Goal: Information Seeking & Learning: Check status

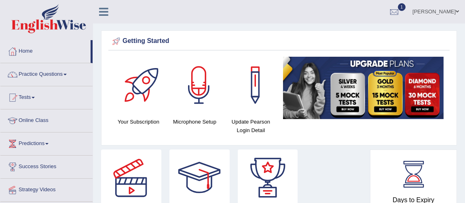
click at [433, 11] on link "[PERSON_NAME]" at bounding box center [436, 10] width 59 height 21
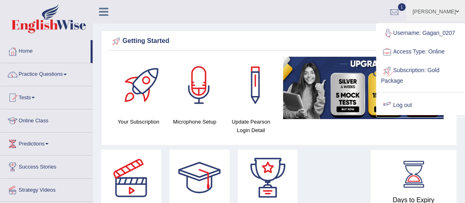
click at [419, 103] on link "Log out" at bounding box center [420, 105] width 87 height 19
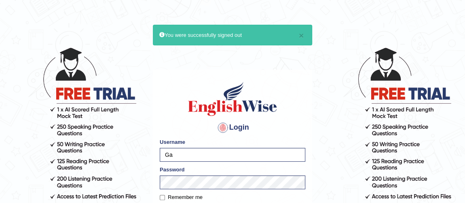
type input "G"
type input "bunbury6320_AC"
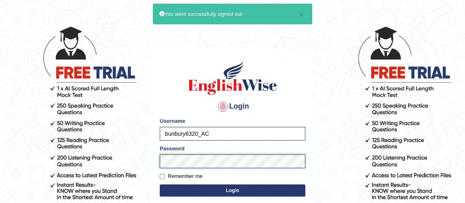
scroll to position [73, 0]
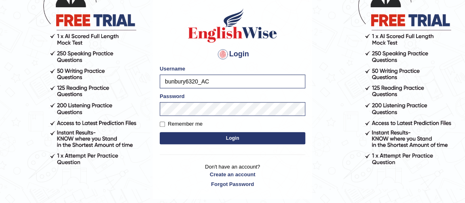
click at [248, 134] on button "Login" at bounding box center [233, 138] width 146 height 12
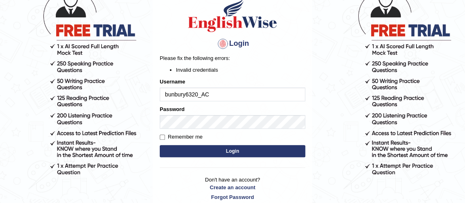
scroll to position [73, 0]
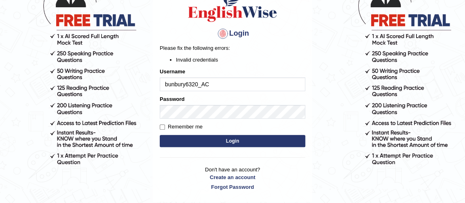
click at [194, 83] on input "bunbury6320_AC" at bounding box center [233, 84] width 146 height 14
type input "bunbury6230_AC"
click at [218, 140] on button "Login" at bounding box center [233, 141] width 146 height 12
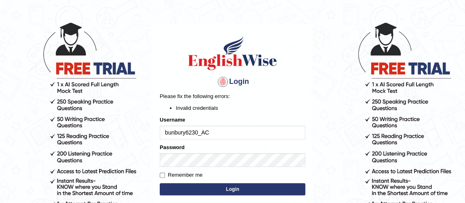
scroll to position [36, 0]
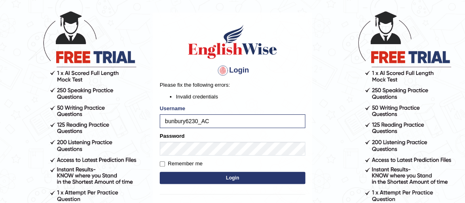
click at [291, 174] on button "Login" at bounding box center [233, 178] width 146 height 12
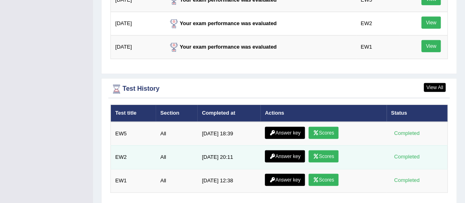
scroll to position [1141, 0]
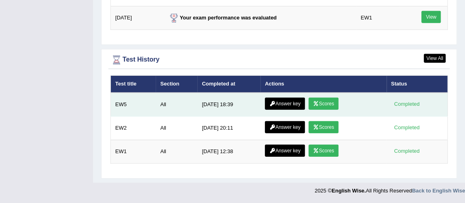
click at [320, 109] on link "Scores" at bounding box center [324, 103] width 30 height 12
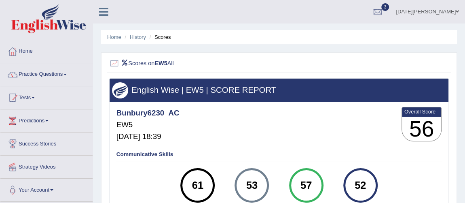
click at [116, 33] on li "Home" at bounding box center [114, 37] width 14 height 8
click at [117, 40] on li "Home" at bounding box center [114, 37] width 14 height 8
click at [117, 39] on link "Home" at bounding box center [114, 37] width 14 height 6
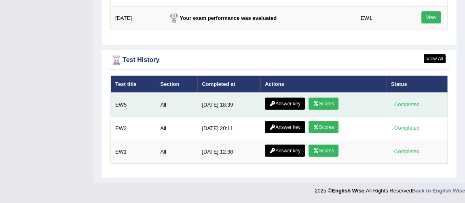
scroll to position [1090, 0]
click at [290, 106] on link "Answer key" at bounding box center [285, 103] width 40 height 12
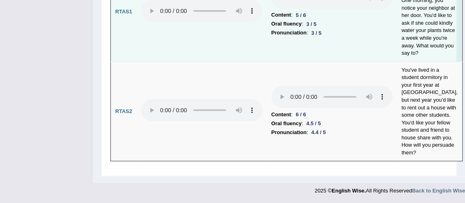
scroll to position [4719, 0]
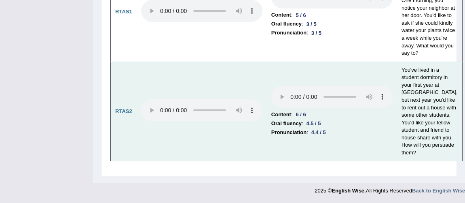
click at [262, 123] on td at bounding box center [202, 111] width 130 height 100
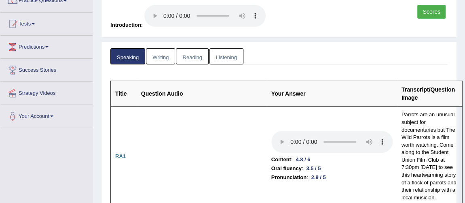
scroll to position [0, 0]
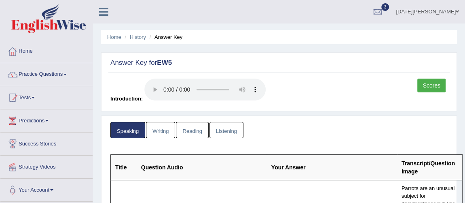
click at [152, 133] on link "Writing" at bounding box center [160, 130] width 29 height 17
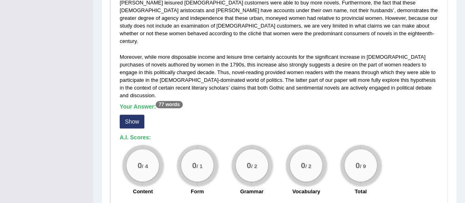
scroll to position [294, 0]
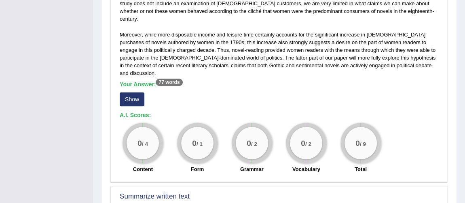
click at [136, 92] on button "Show" at bounding box center [132, 99] width 25 height 14
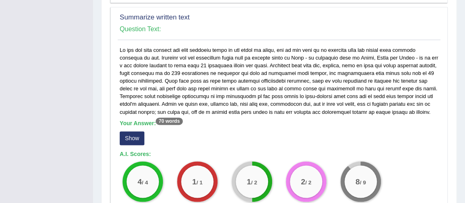
scroll to position [551, 0]
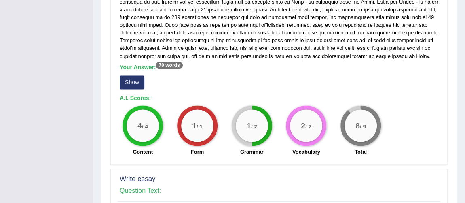
click at [133, 75] on button "Show" at bounding box center [132, 82] width 25 height 14
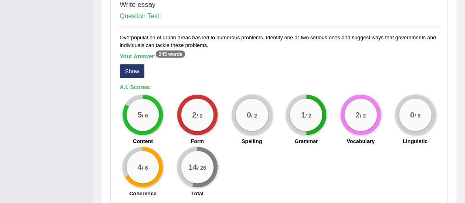
click at [135, 64] on button "Show" at bounding box center [132, 71] width 25 height 14
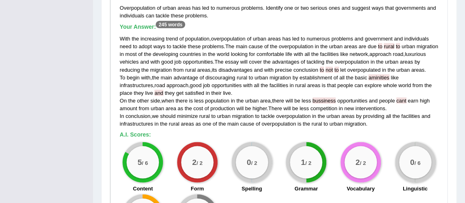
scroll to position [700, 0]
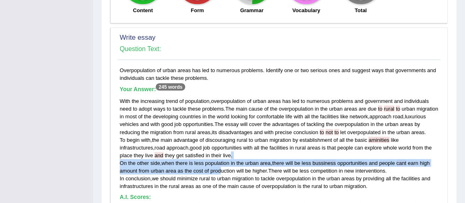
drag, startPoint x: 221, startPoint y: 127, endPoint x: 216, endPoint y: 85, distance: 42.8
click at [221, 124] on div "With the increasing trend of population , overpopulation of urban areas has led…" at bounding box center [279, 143] width 319 height 93
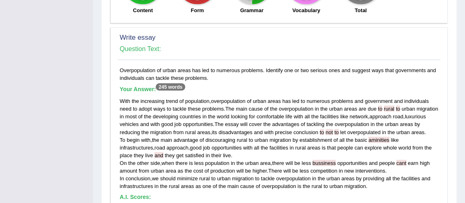
click at [115, 131] on div "Write essay Question Text: Overpopulation of urban areas has led to numerous pr…" at bounding box center [278, 171] width 337 height 288
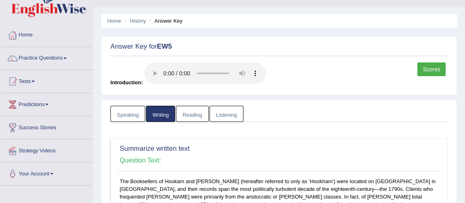
scroll to position [0, 0]
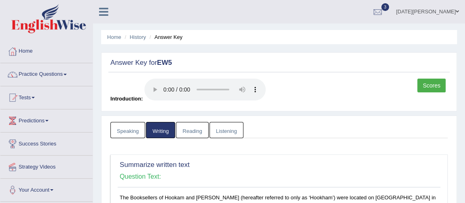
click at [180, 128] on link "Reading" at bounding box center [192, 130] width 32 height 17
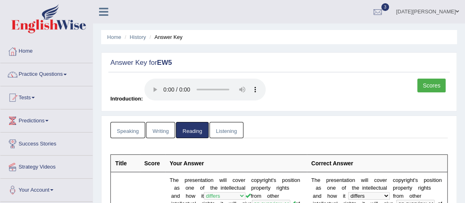
click at [218, 127] on link "Listening" at bounding box center [227, 130] width 34 height 17
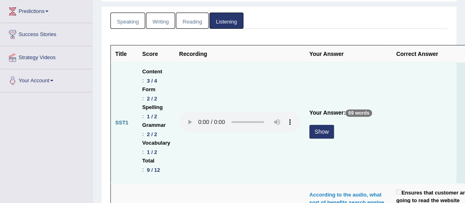
scroll to position [110, 0]
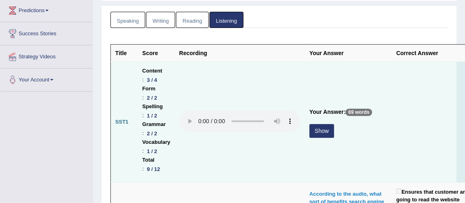
click at [335, 131] on div "Show" at bounding box center [348, 132] width 78 height 16
click at [326, 131] on button "Show" at bounding box center [321, 131] width 25 height 14
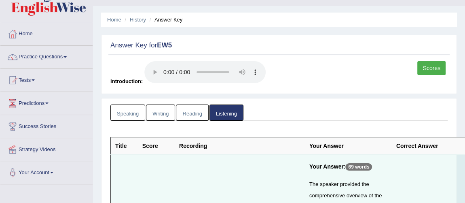
scroll to position [0, 0]
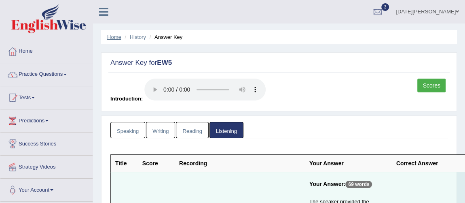
click at [114, 36] on link "Home" at bounding box center [114, 37] width 14 height 6
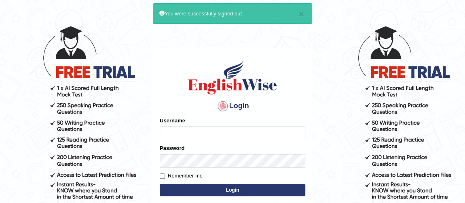
scroll to position [36, 0]
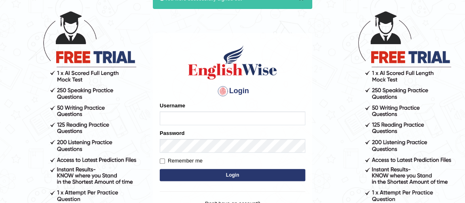
type input "Gagan_0207"
click at [160, 160] on input "Remember me" at bounding box center [162, 160] width 5 height 5
checkbox input "true"
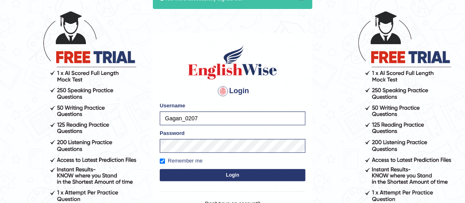
click at [215, 169] on button "Login" at bounding box center [233, 175] width 146 height 12
drag, startPoint x: 255, startPoint y: 177, endPoint x: 258, endPoint y: 172, distance: 5.7
click at [255, 177] on button "Login" at bounding box center [233, 175] width 146 height 12
